Goal: Information Seeking & Learning: Learn about a topic

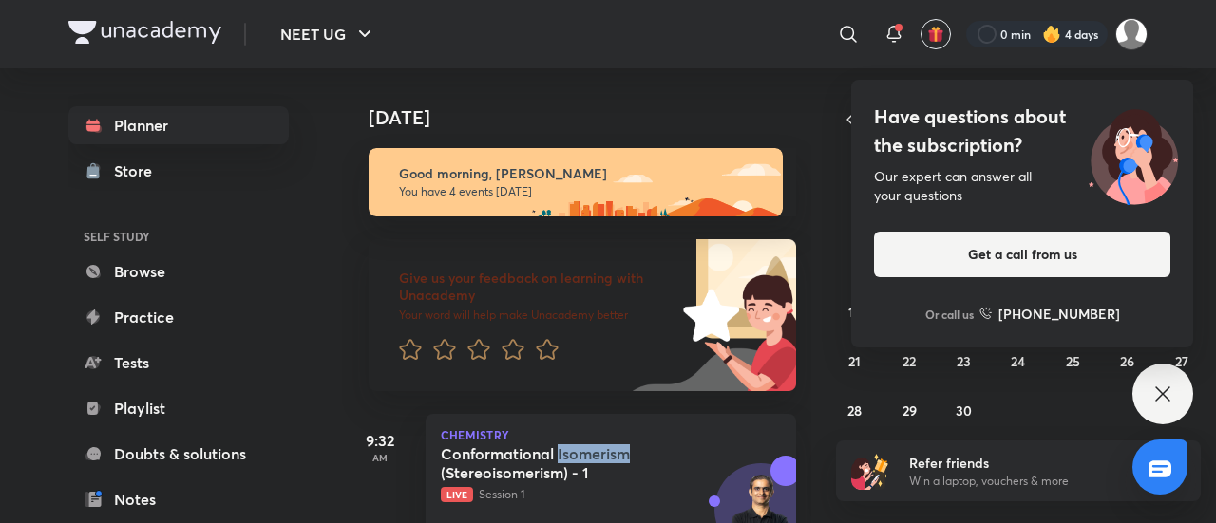
click at [768, 337] on img at bounding box center [707, 315] width 178 height 152
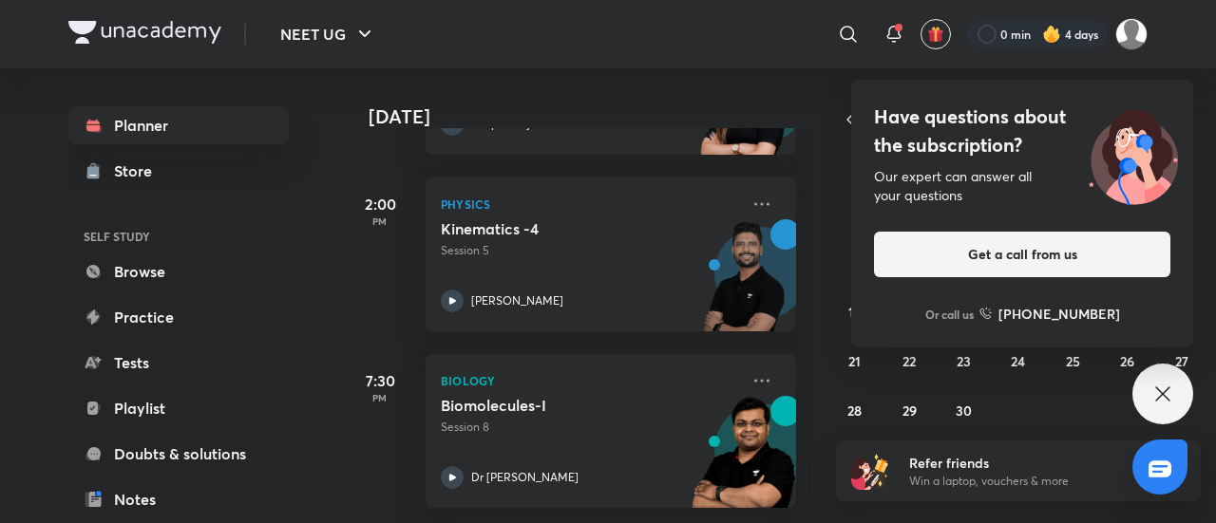
scroll to position [323, 0]
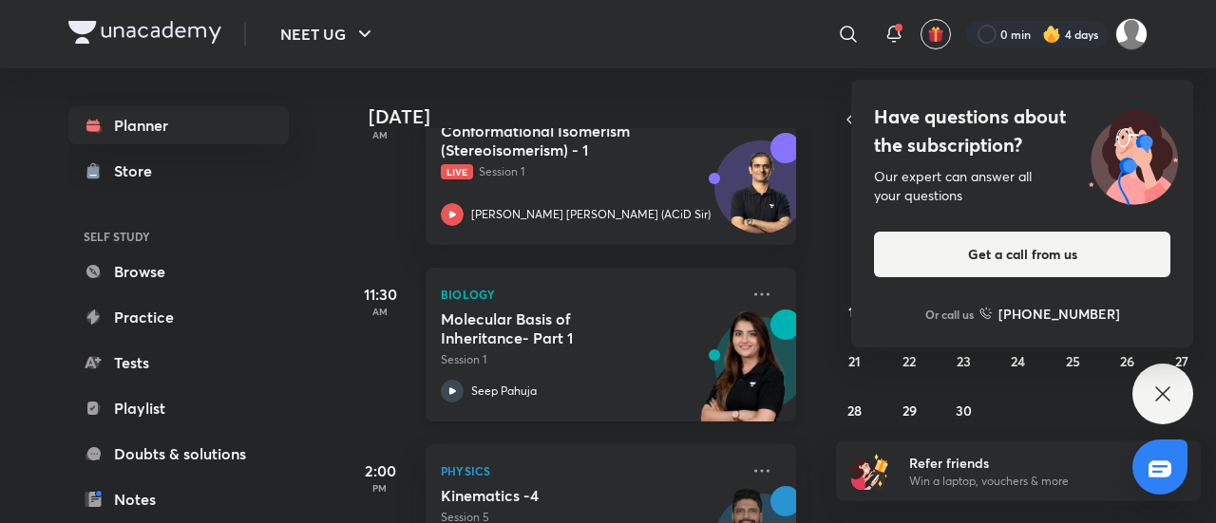
click at [586, 351] on p "Session 1" at bounding box center [590, 359] width 298 height 17
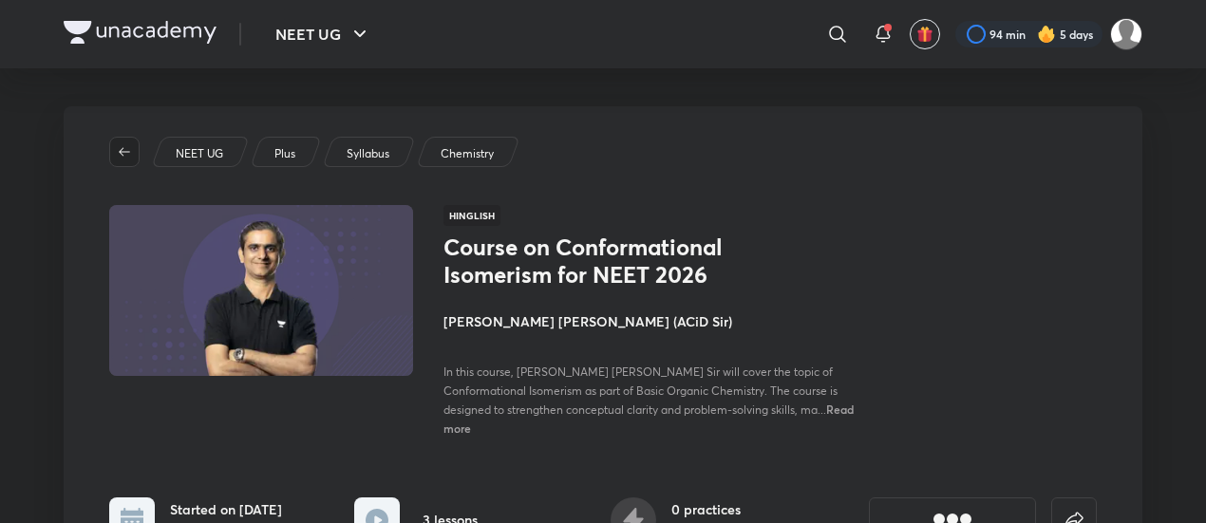
drag, startPoint x: 0, startPoint y: 0, endPoint x: 120, endPoint y: 147, distance: 189.7
click at [120, 147] on icon "button" at bounding box center [124, 151] width 15 height 15
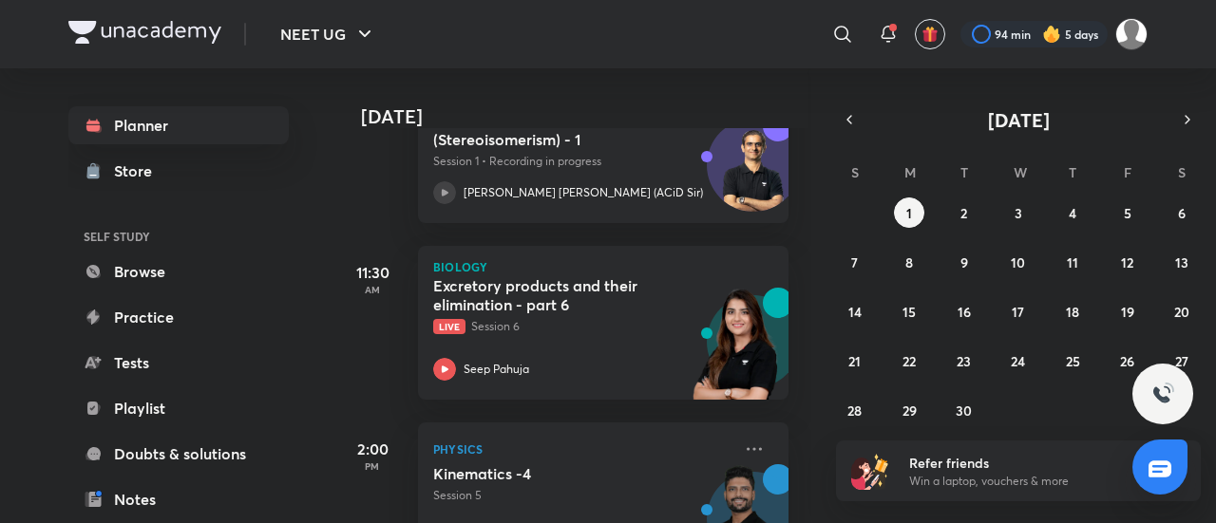
scroll to position [341, 7]
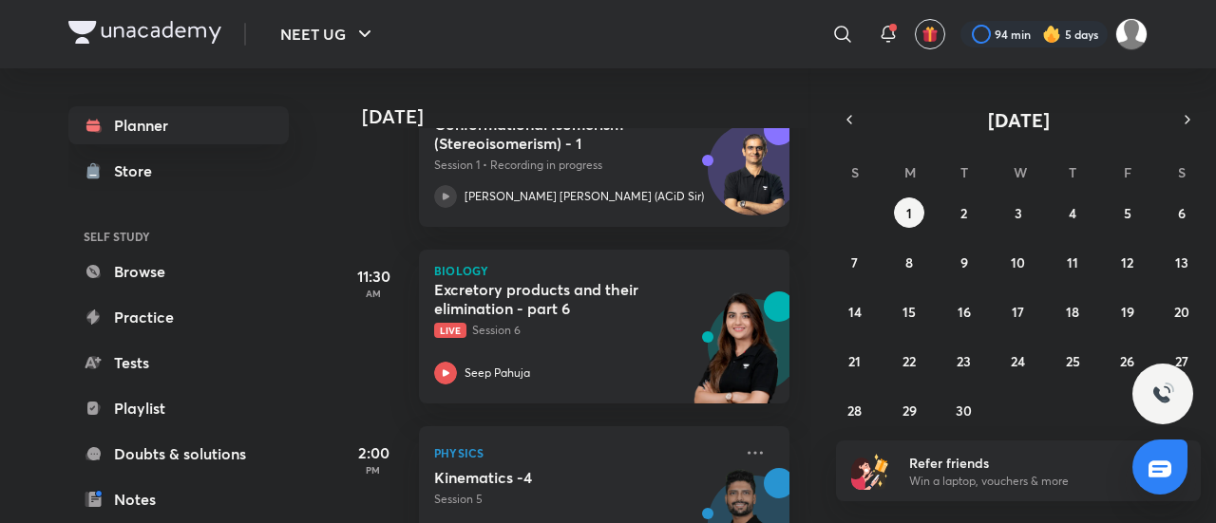
click at [698, 341] on img at bounding box center [737, 357] width 104 height 131
